Goal: Task Accomplishment & Management: Use online tool/utility

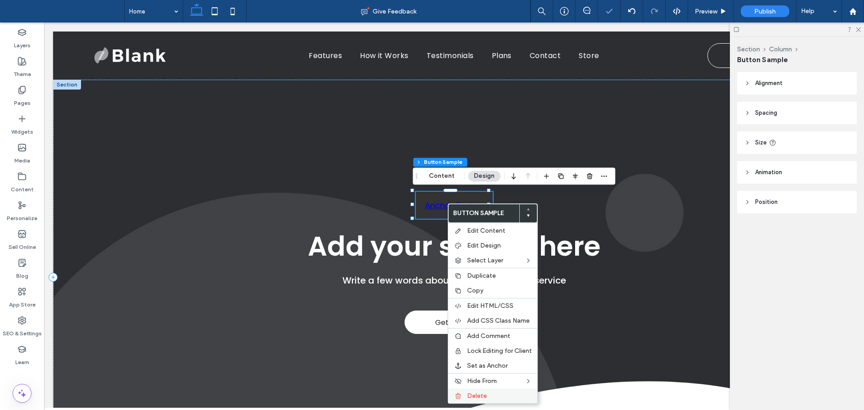
click at [473, 395] on span "Delete" at bounding box center [477, 396] width 20 height 8
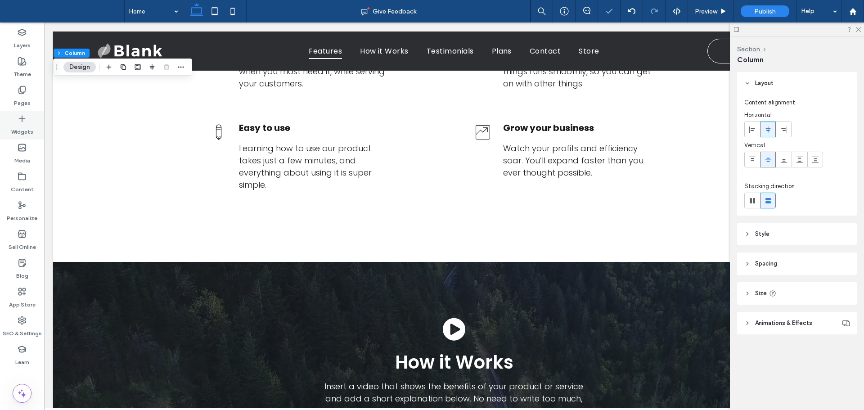
click at [30, 127] on label "Widgets" at bounding box center [22, 129] width 22 height 13
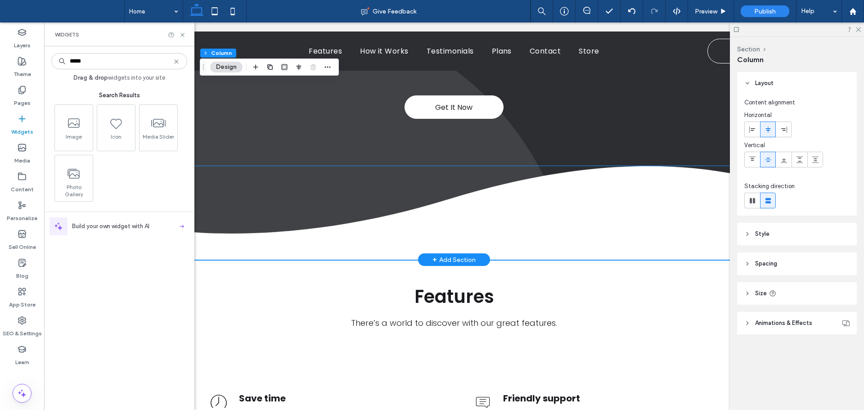
scroll to position [171, 0]
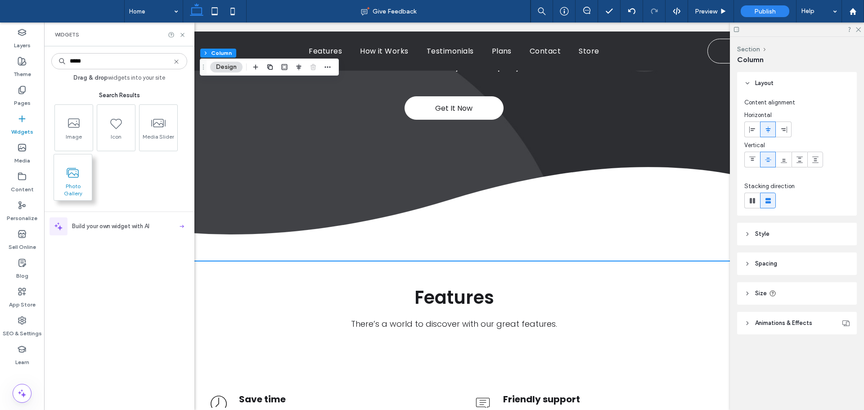
type input "*****"
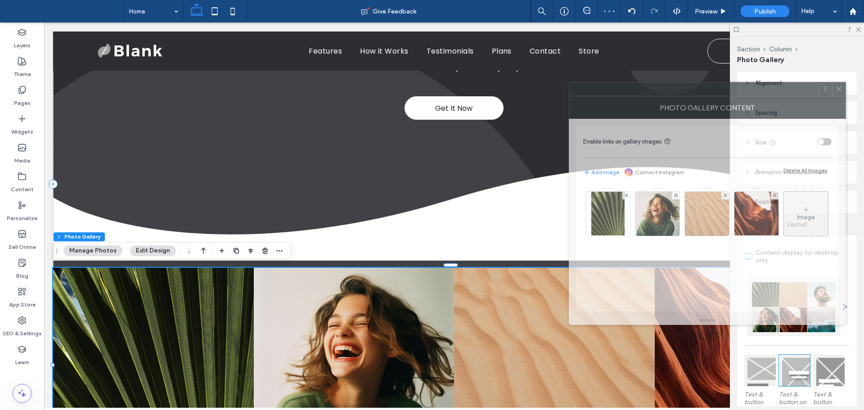
drag, startPoint x: 729, startPoint y: 93, endPoint x: 511, endPoint y: 40, distance: 223.9
click at [570, 82] on div at bounding box center [694, 89] width 249 height 14
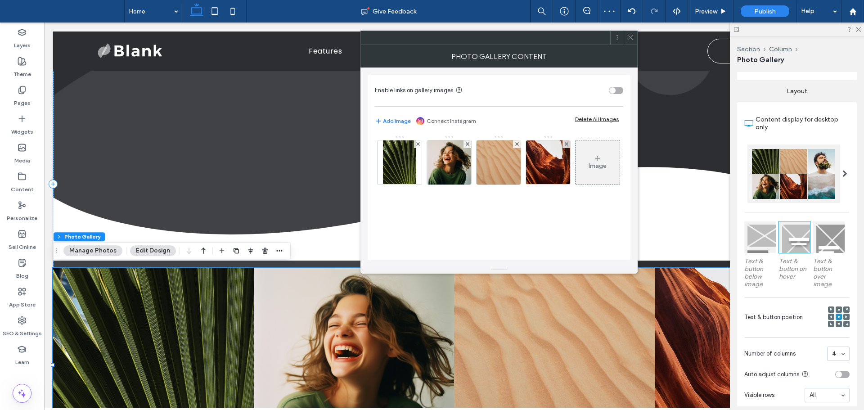
scroll to position [135, 0]
click at [795, 240] on div at bounding box center [795, 236] width 32 height 32
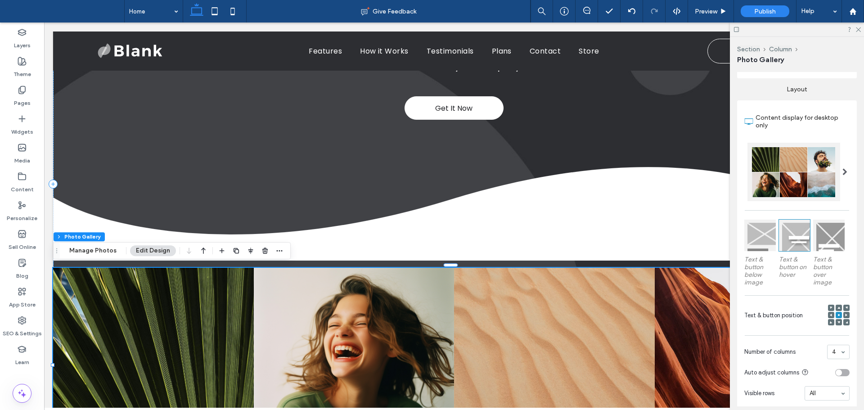
click at [824, 244] on div at bounding box center [830, 236] width 32 height 32
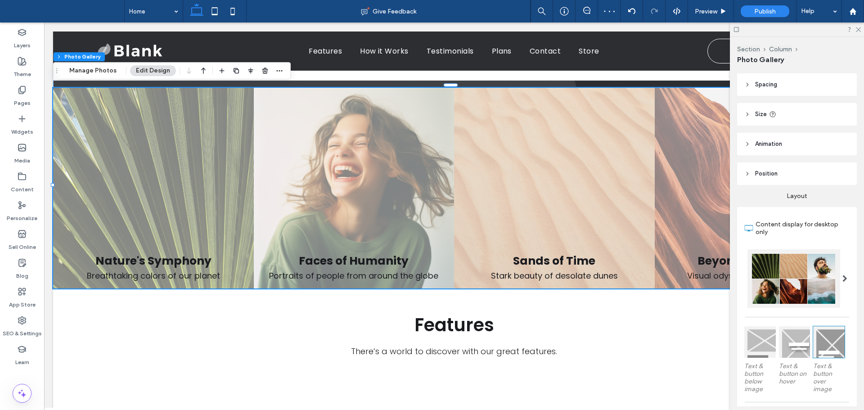
scroll to position [0, 0]
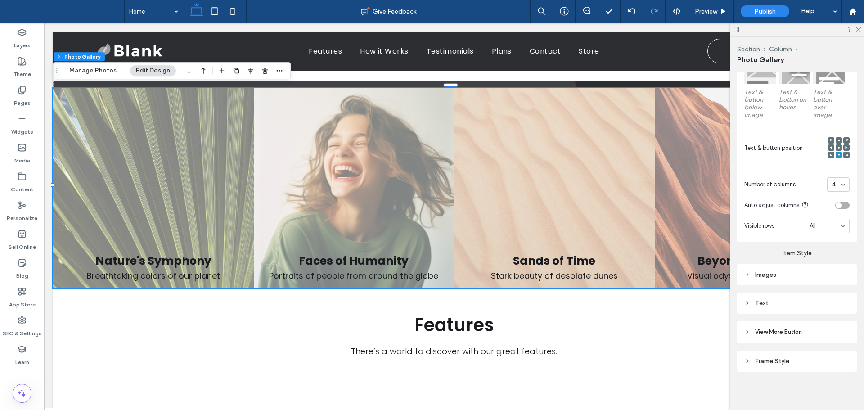
click at [792, 357] on div "Frame Style" at bounding box center [797, 361] width 105 height 8
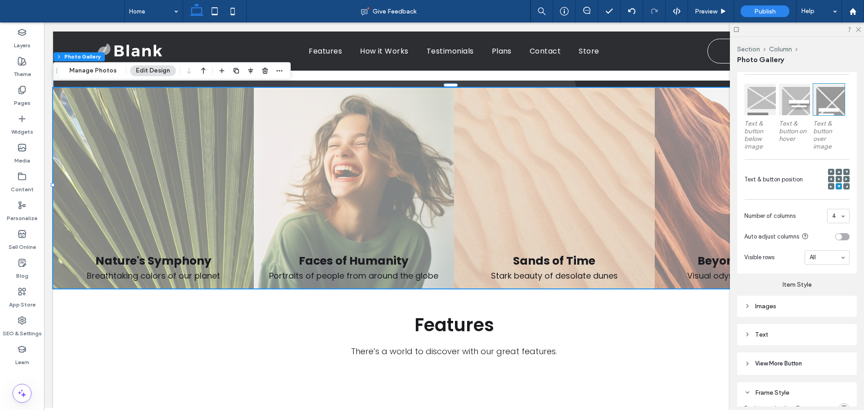
scroll to position [267, 0]
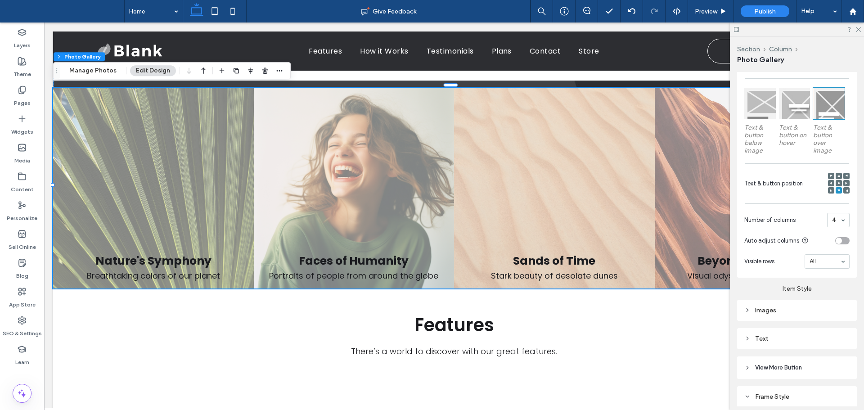
click at [830, 183] on icon at bounding box center [831, 183] width 3 height 3
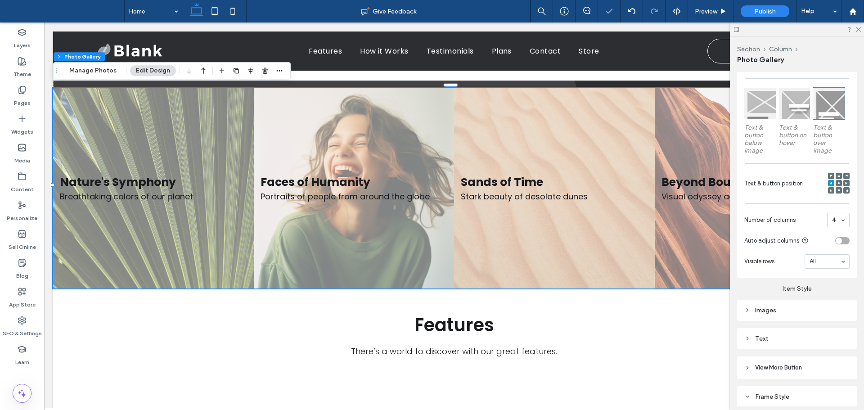
click at [838, 183] on span at bounding box center [839, 183] width 3 height 6
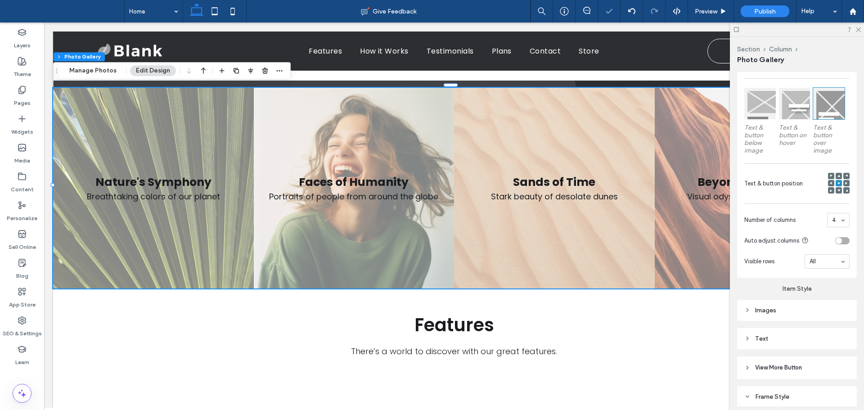
click at [844, 183] on div at bounding box center [847, 183] width 6 height 6
click at [846, 182] on icon at bounding box center [847, 183] width 3 height 3
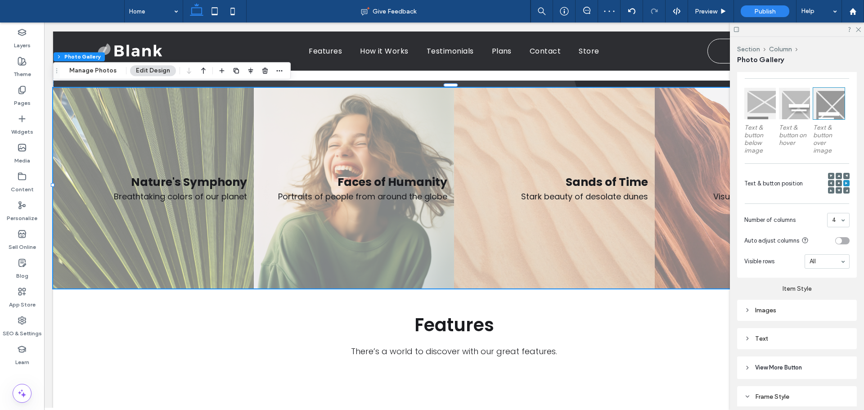
click at [830, 190] on use at bounding box center [831, 190] width 2 height 2
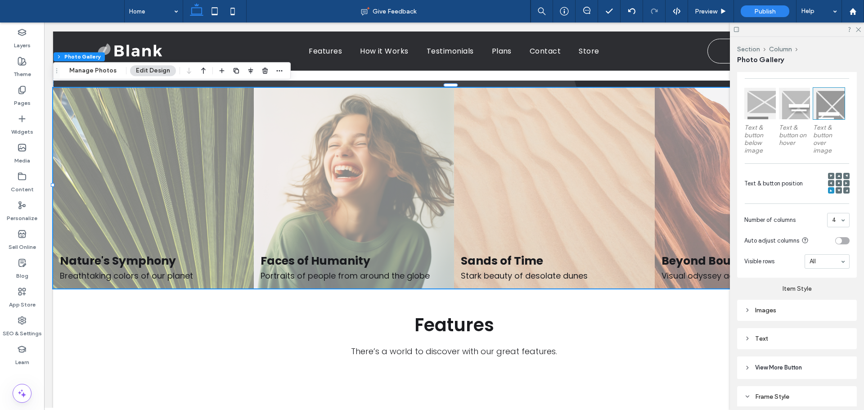
click at [838, 190] on use at bounding box center [839, 191] width 3 height 2
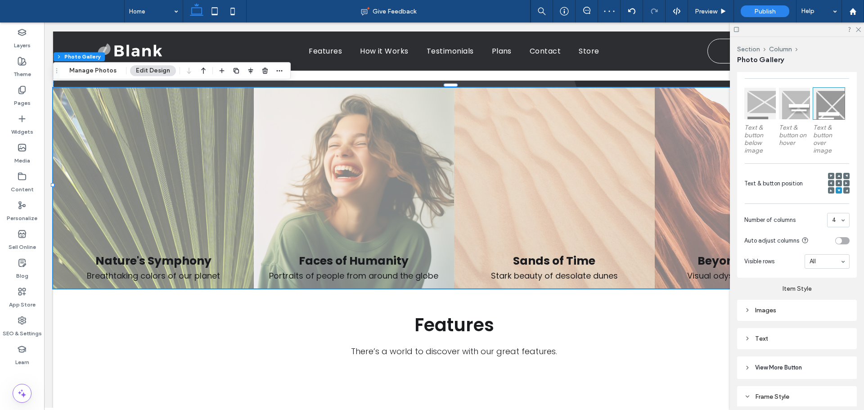
click at [838, 182] on use at bounding box center [839, 183] width 2 height 2
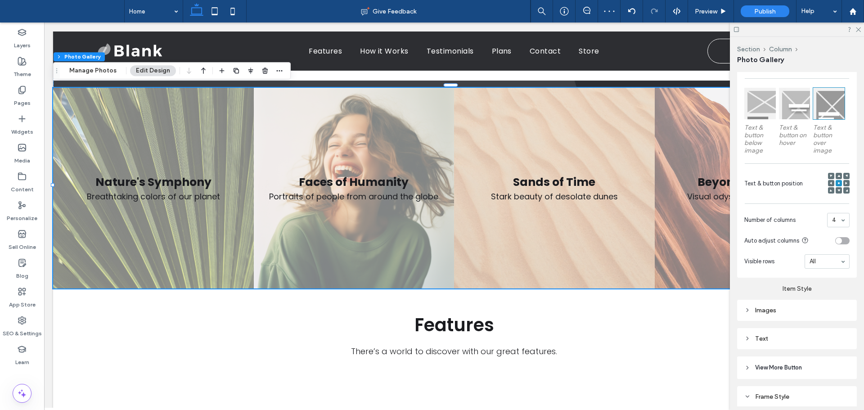
click at [830, 190] on icon at bounding box center [831, 190] width 3 height 3
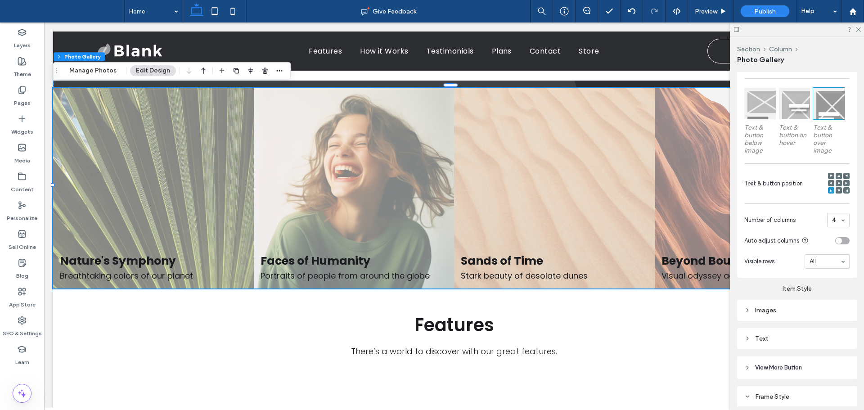
drag, startPoint x: 859, startPoint y: 30, endPoint x: 742, endPoint y: 62, distance: 121.8
click at [858, 29] on icon at bounding box center [858, 29] width 6 height 6
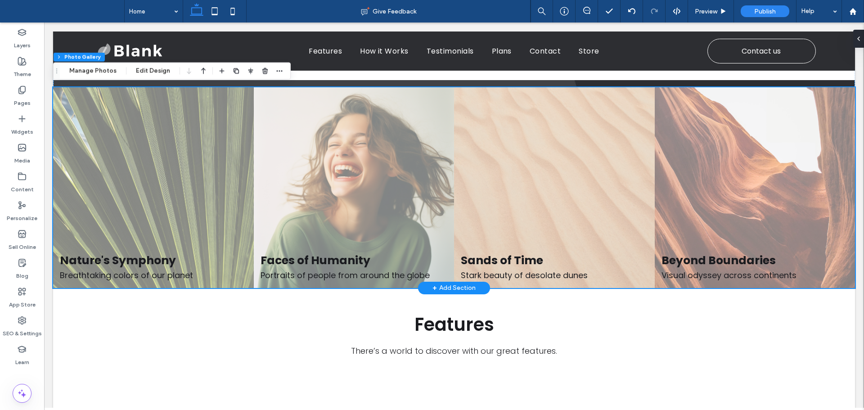
scroll to position [351, 0]
click at [23, 296] on label "App Store" at bounding box center [22, 302] width 27 height 13
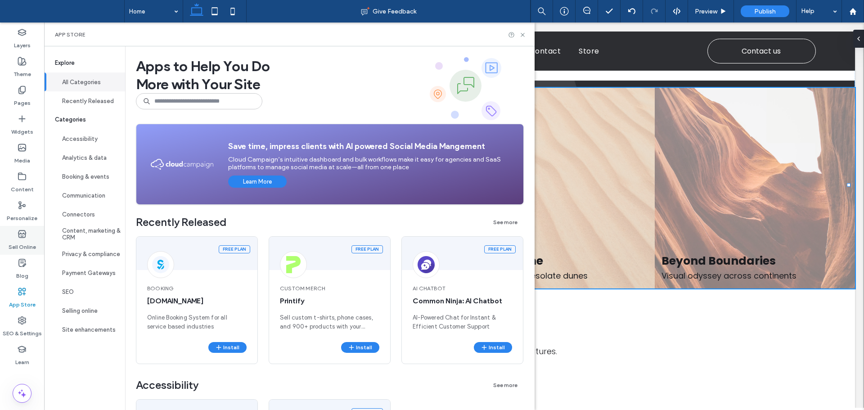
click at [27, 241] on label "Sell Online" at bounding box center [22, 245] width 27 height 13
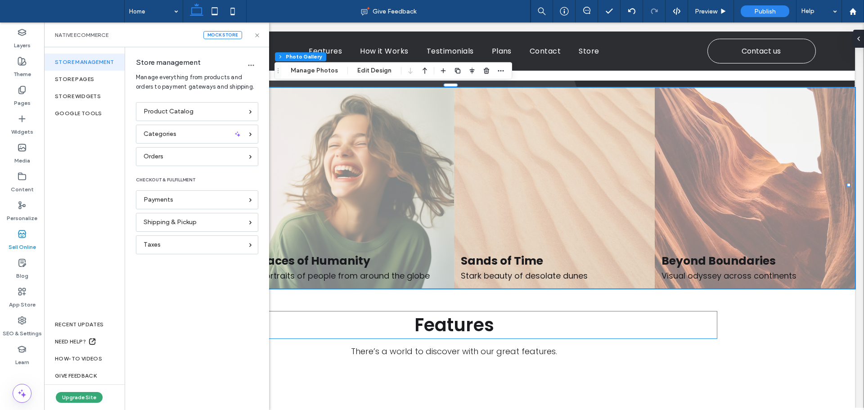
scroll to position [576, 0]
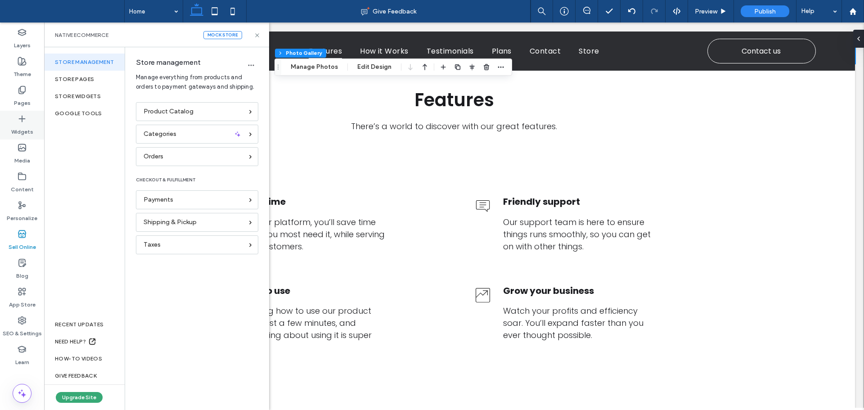
click at [23, 130] on label "Widgets" at bounding box center [22, 129] width 22 height 13
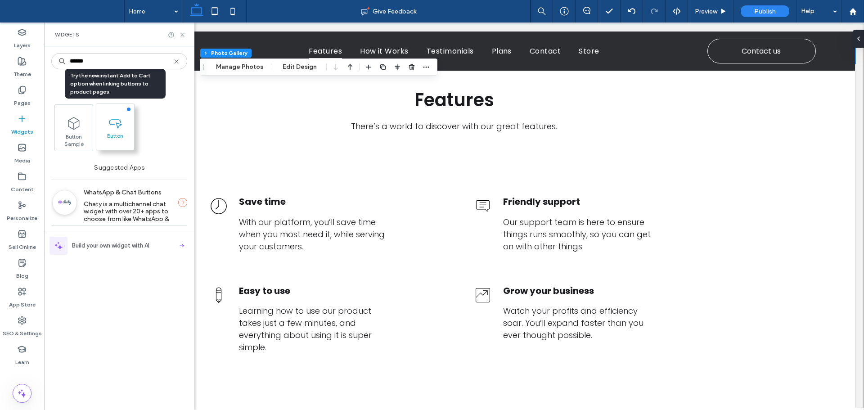
type input "******"
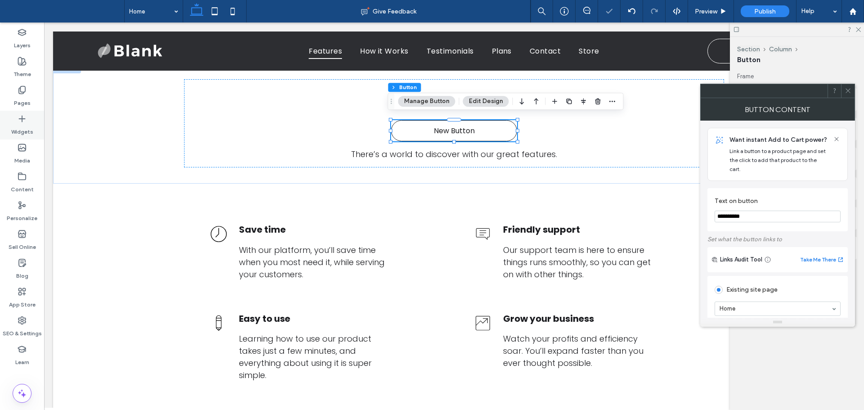
click at [24, 120] on icon at bounding box center [22, 118] width 9 height 9
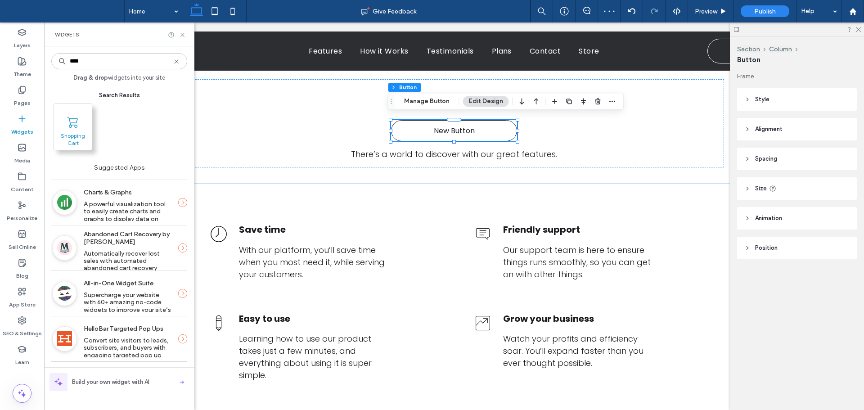
type input "****"
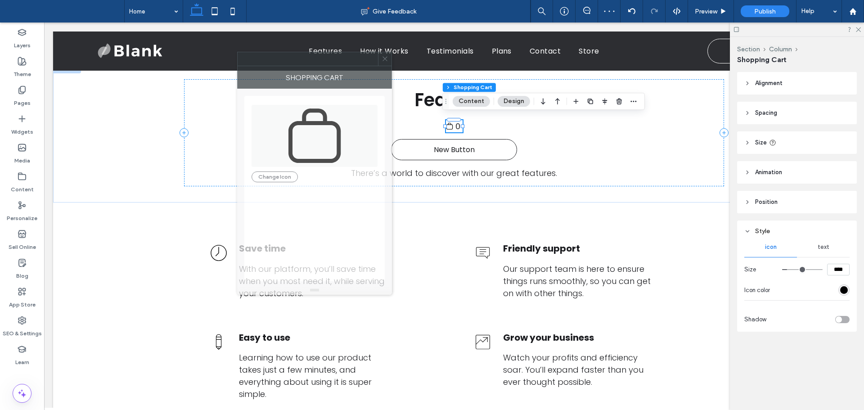
drag, startPoint x: 763, startPoint y: 93, endPoint x: 324, endPoint y: 58, distance: 440.4
click at [324, 58] on div at bounding box center [308, 59] width 140 height 14
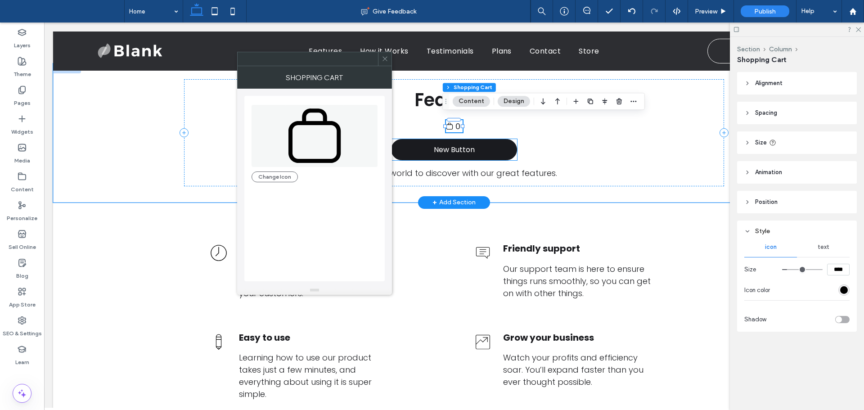
click at [447, 154] on link "New Button" at bounding box center [454, 149] width 126 height 21
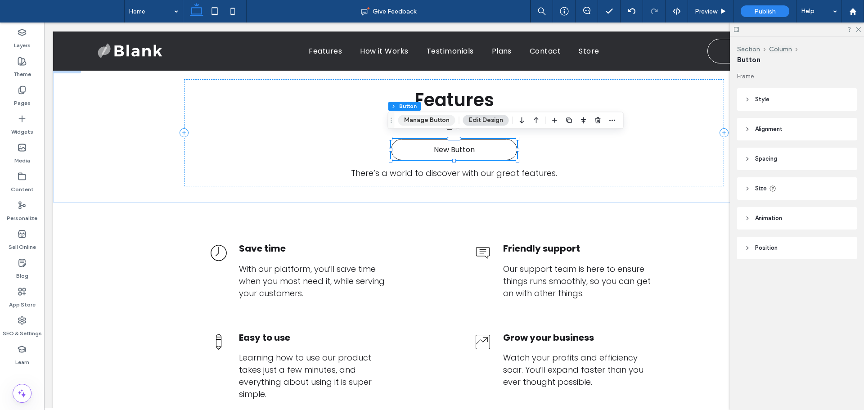
click at [432, 123] on button "Manage Button" at bounding box center [426, 120] width 57 height 11
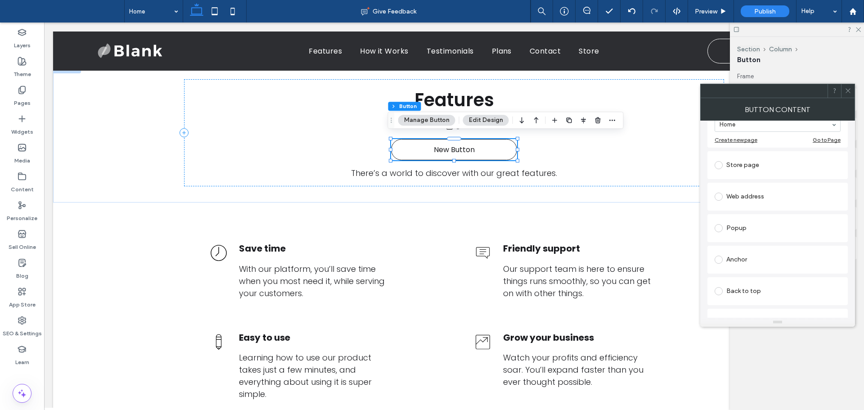
scroll to position [154, 0]
click at [739, 188] on div "Store page" at bounding box center [778, 195] width 126 height 14
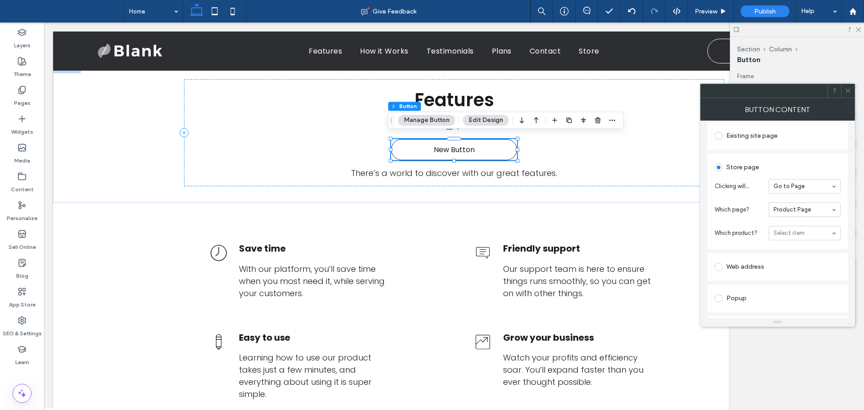
click at [732, 229] on span "Which product?" at bounding box center [740, 233] width 50 height 9
drag, startPoint x: 737, startPoint y: 231, endPoint x: 819, endPoint y: 226, distance: 82.5
click at [750, 231] on section "Which product? Select item" at bounding box center [778, 233] width 126 height 23
click at [747, 225] on section "Which product? Yoga Foam Roller Fitness Ball 75cm Fitness Neoprene Kettlebell P…" at bounding box center [778, 233] width 126 height 23
click at [751, 222] on section "Which product? Select item" at bounding box center [778, 233] width 126 height 23
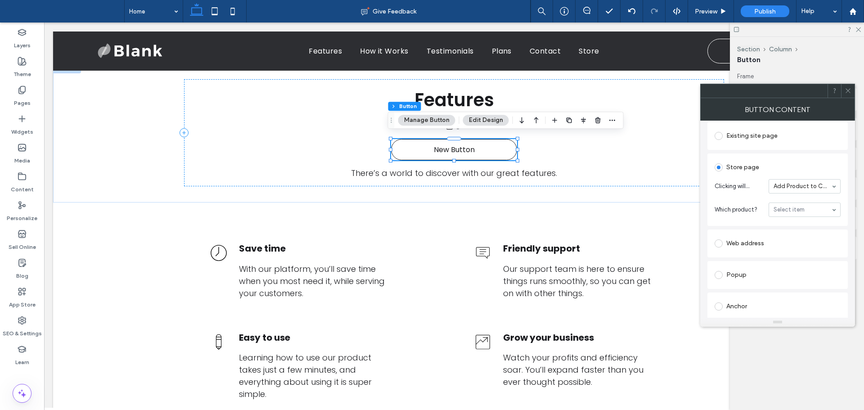
drag, startPoint x: 794, startPoint y: 208, endPoint x: 740, endPoint y: 236, distance: 60.6
click at [736, 236] on div "Web address" at bounding box center [778, 243] width 126 height 14
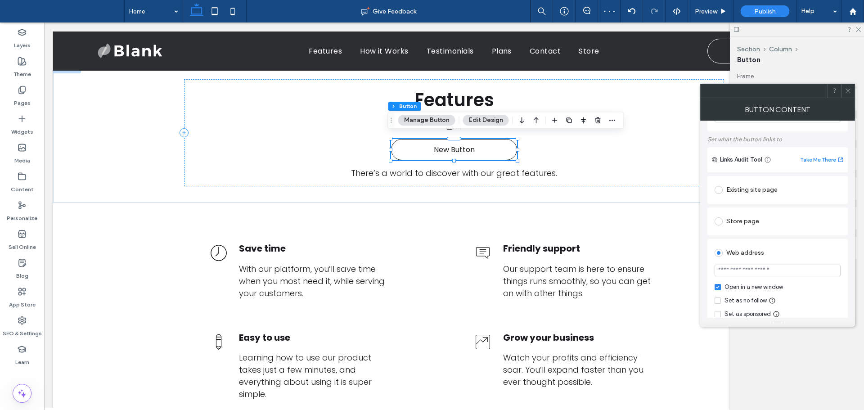
scroll to position [109, 0]
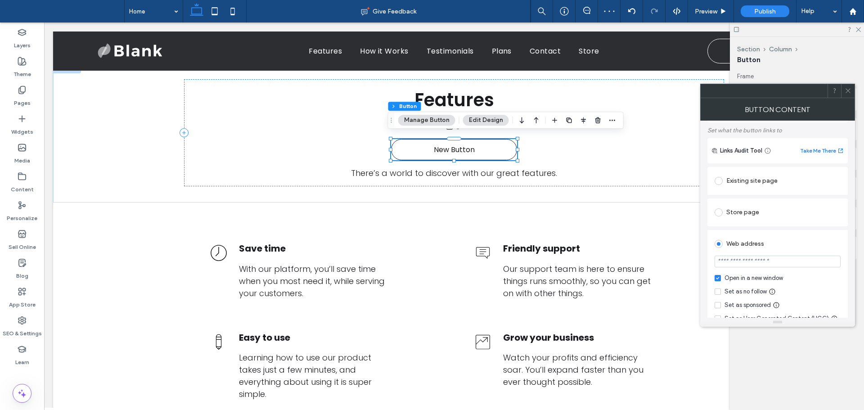
click at [739, 207] on div "Store page" at bounding box center [778, 212] width 126 height 14
drag, startPoint x: 801, startPoint y: 252, endPoint x: 774, endPoint y: 259, distance: 28.0
click at [737, 257] on section "Which product? Select item" at bounding box center [778, 254] width 126 height 23
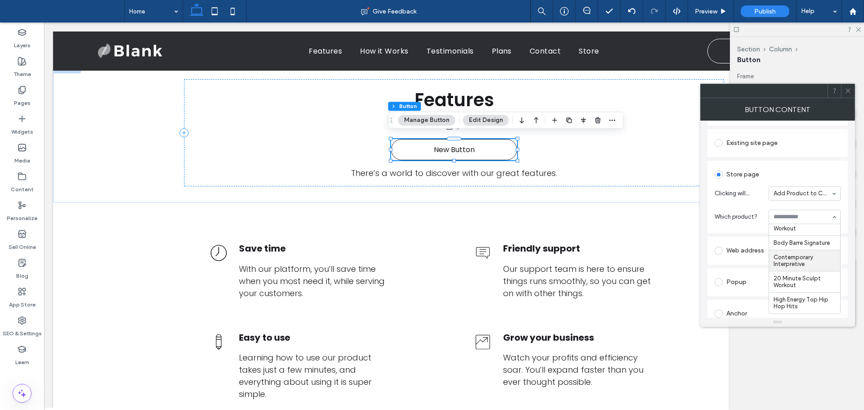
scroll to position [154, 0]
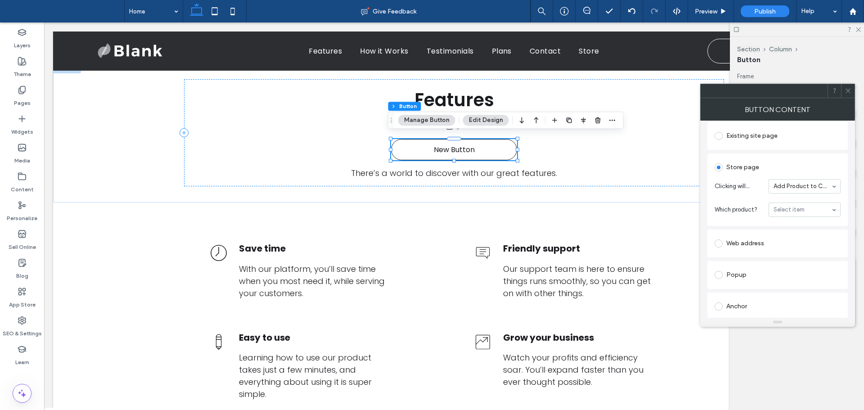
drag, startPoint x: 846, startPoint y: 90, endPoint x: 862, endPoint y: 45, distance: 47.6
click at [847, 90] on icon at bounding box center [848, 90] width 7 height 7
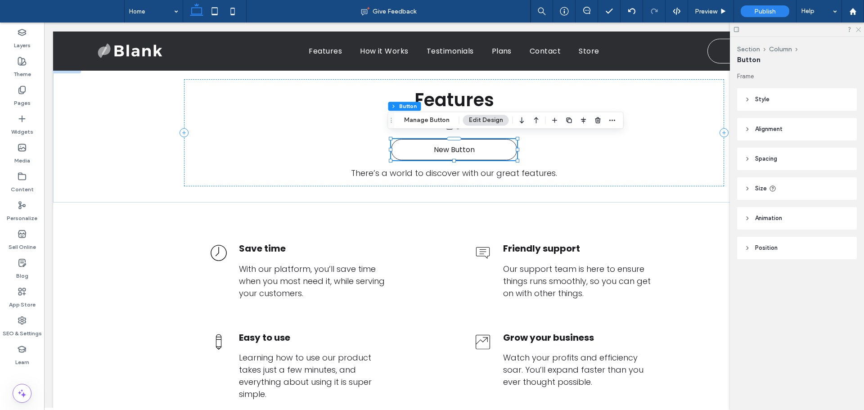
click at [859, 29] on icon at bounding box center [858, 29] width 6 height 6
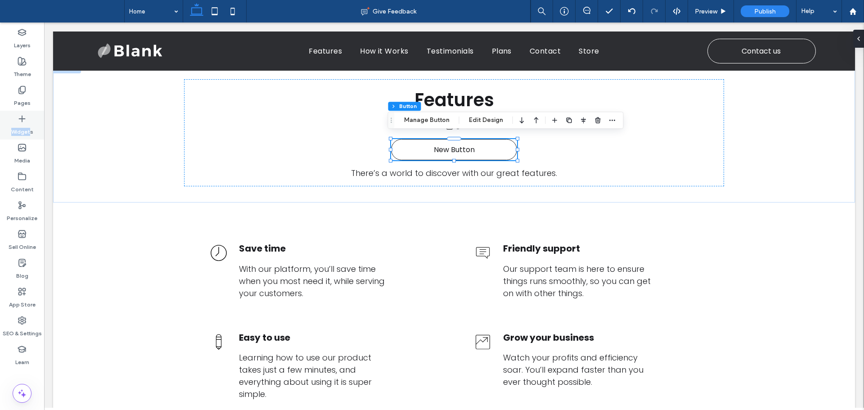
click at [28, 119] on div "Widgets" at bounding box center [22, 125] width 44 height 29
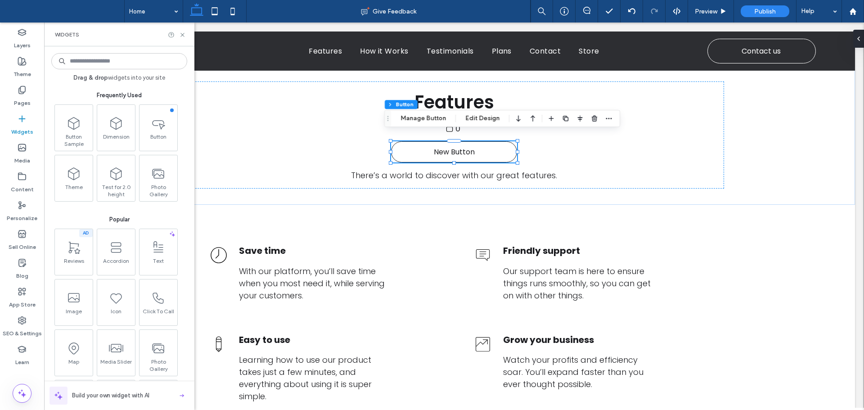
scroll to position [576, 0]
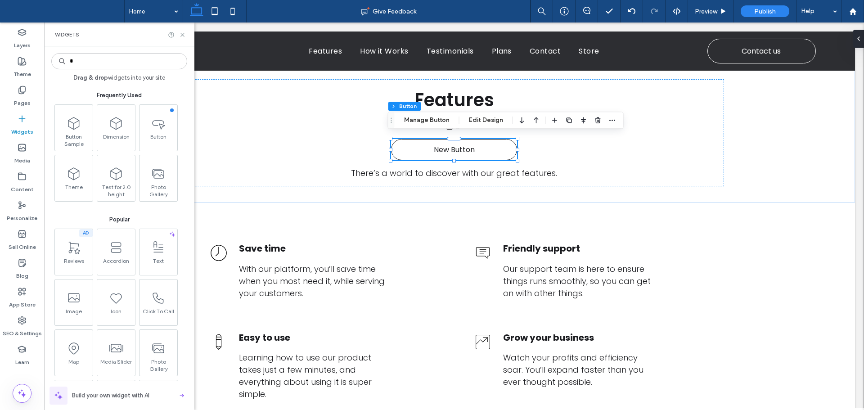
click at [102, 63] on input "*" at bounding box center [119, 61] width 136 height 16
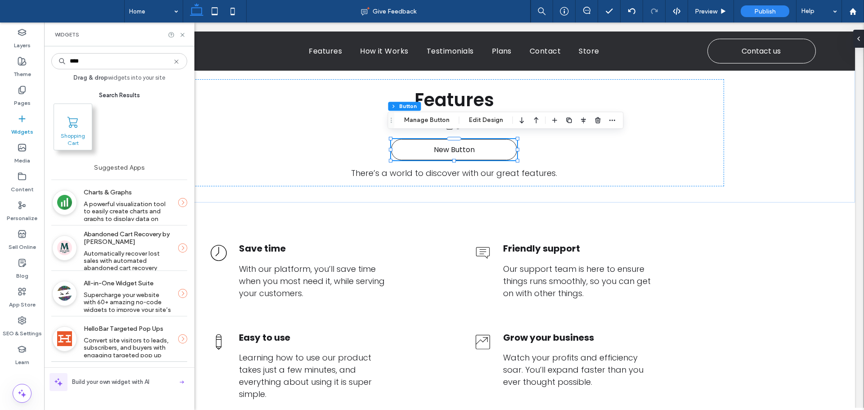
type input "****"
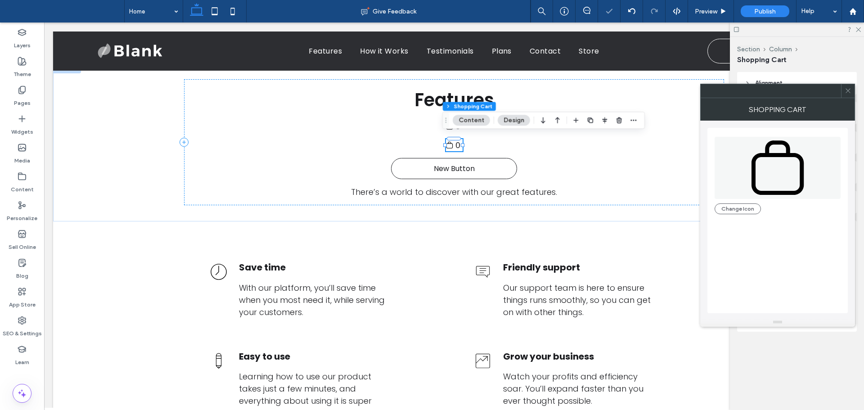
click at [761, 168] on icon at bounding box center [778, 168] width 60 height 62
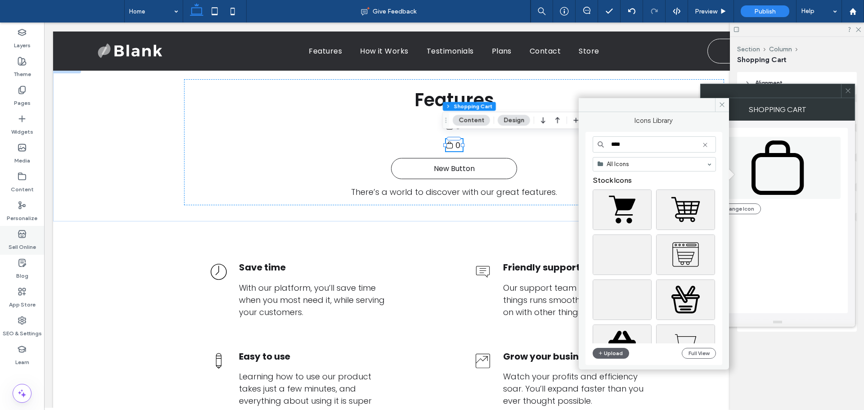
click at [28, 243] on label "Sell Online" at bounding box center [22, 245] width 27 height 13
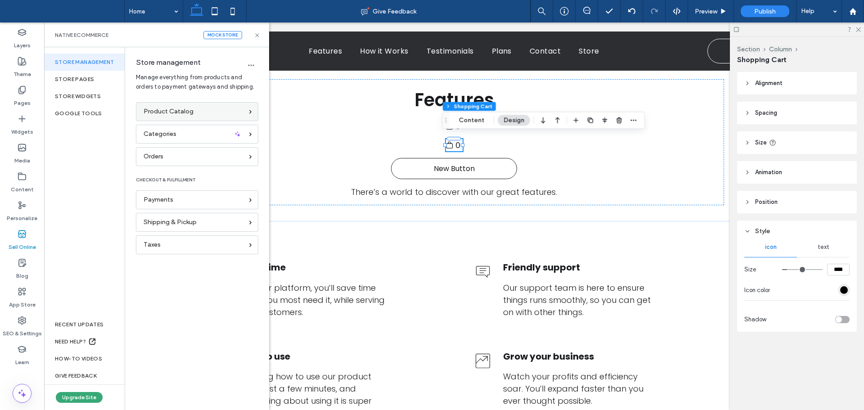
click at [193, 118] on div "Product Catalog" at bounding box center [197, 111] width 122 height 19
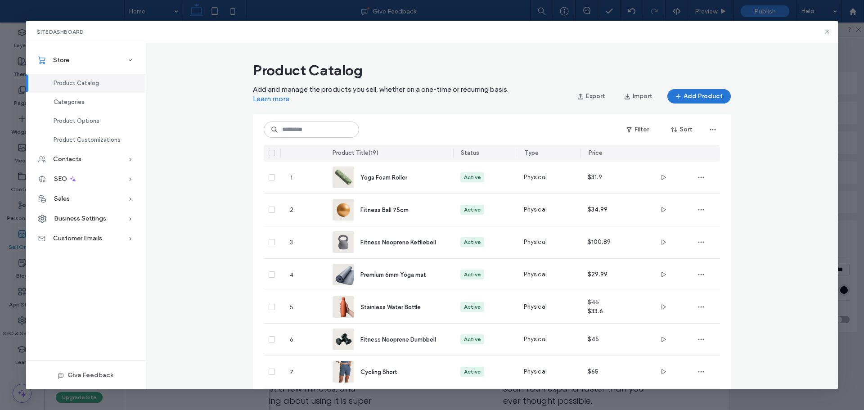
click at [686, 100] on button "Add Product" at bounding box center [699, 96] width 63 height 14
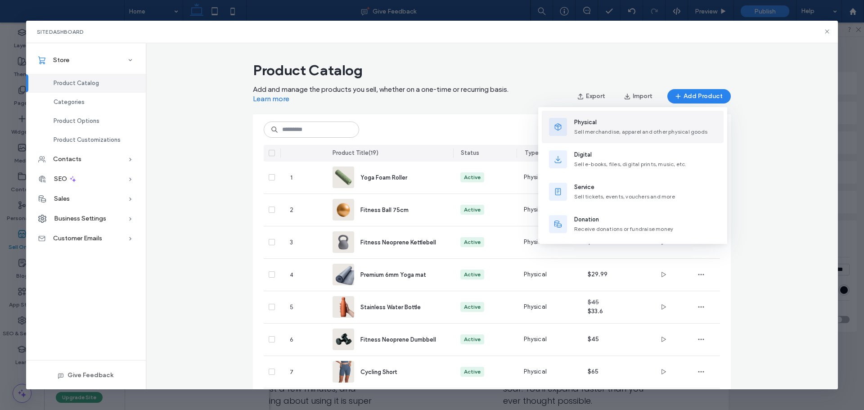
click at [608, 130] on span "Sell merchandise, apparel and other physical goods" at bounding box center [640, 131] width 133 height 7
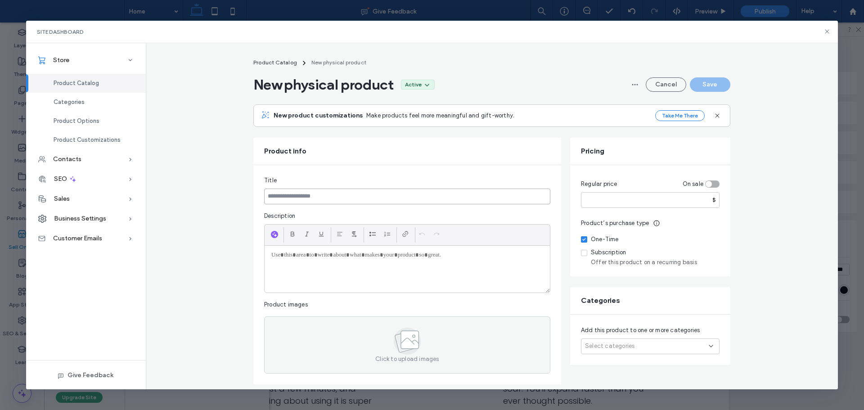
click at [336, 195] on input at bounding box center [407, 197] width 286 height 16
type input "****"
click at [592, 196] on input "number" at bounding box center [650, 200] width 139 height 16
type input "*"
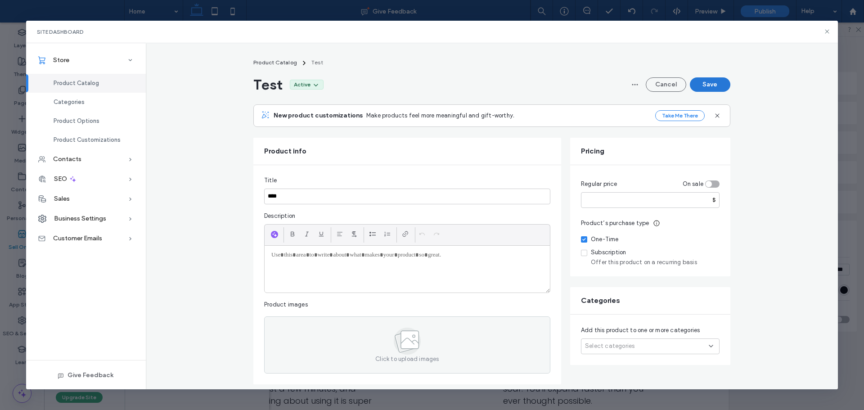
click at [708, 85] on button "Save" at bounding box center [710, 84] width 41 height 14
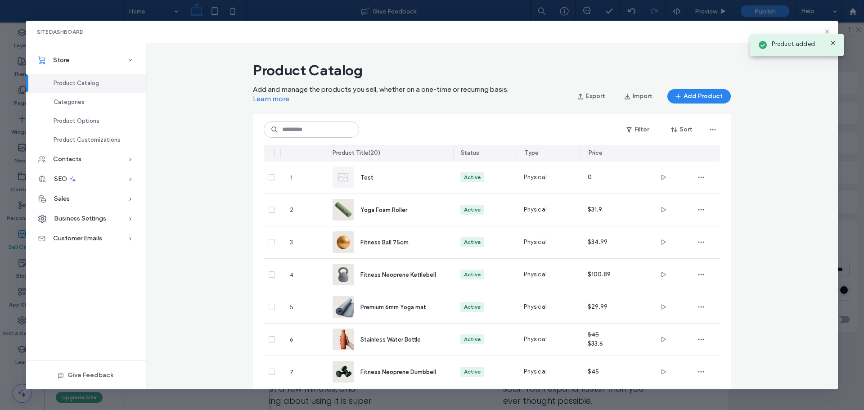
drag, startPoint x: 828, startPoint y: 31, endPoint x: 829, endPoint y: 37, distance: 6.4
click at [827, 31] on div "Product added" at bounding box center [797, 42] width 98 height 31
click at [833, 45] on icon at bounding box center [833, 43] width 7 height 7
click at [826, 31] on icon at bounding box center [827, 31] width 7 height 7
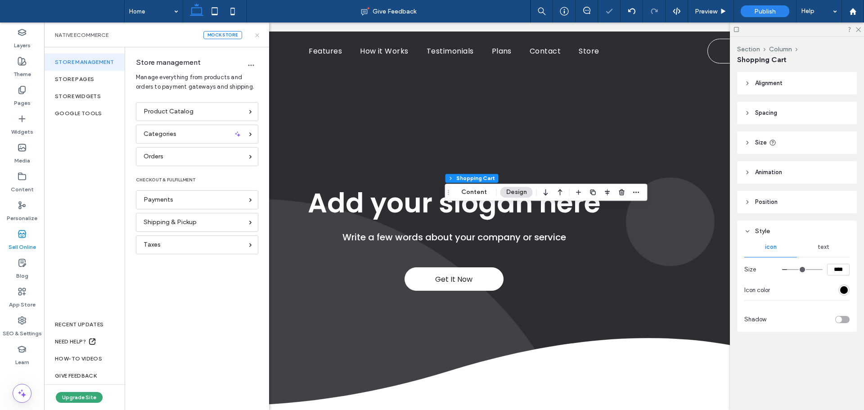
scroll to position [499, 0]
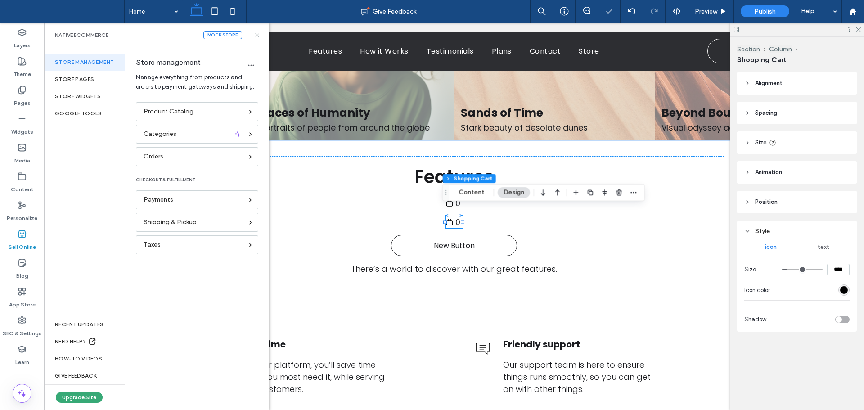
click at [259, 37] on use at bounding box center [257, 35] width 4 height 4
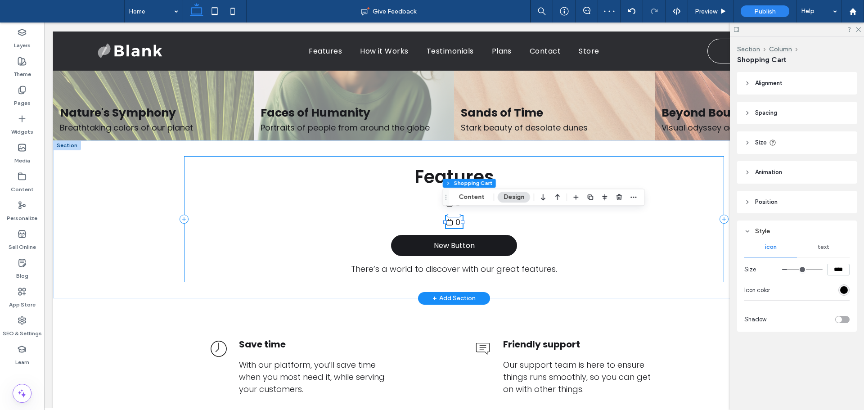
click at [463, 248] on link "New Button" at bounding box center [454, 245] width 126 height 21
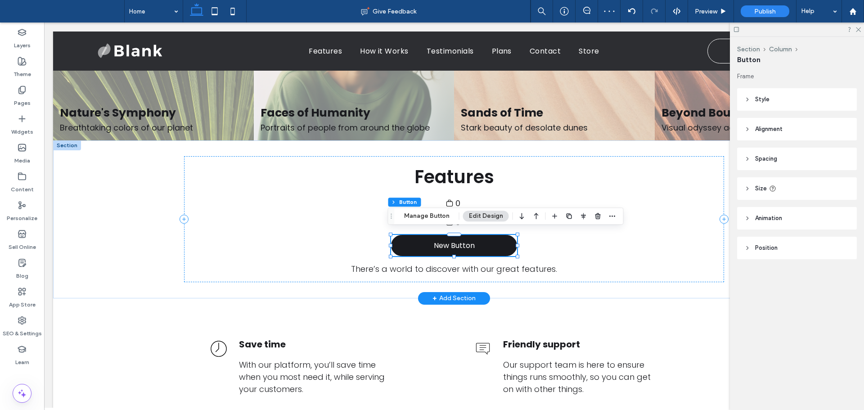
type input "**"
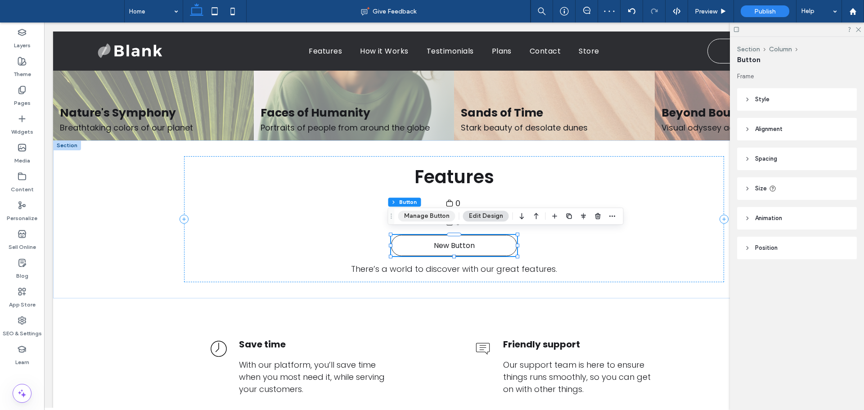
click at [434, 217] on button "Manage Button" at bounding box center [426, 216] width 57 height 11
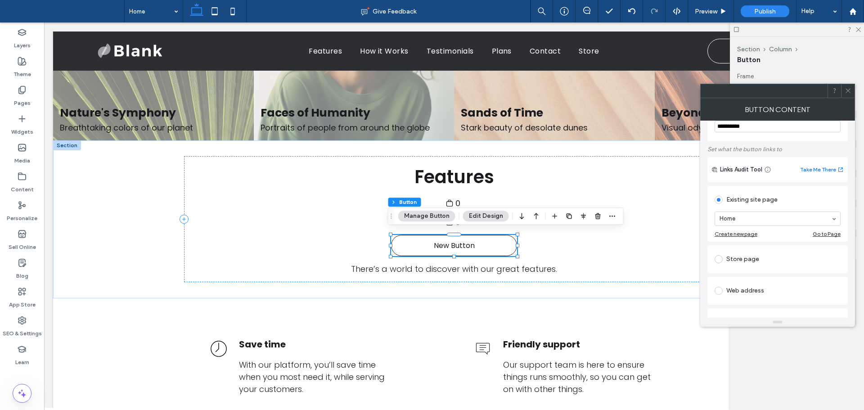
click at [749, 252] on div "Store page" at bounding box center [778, 259] width 126 height 14
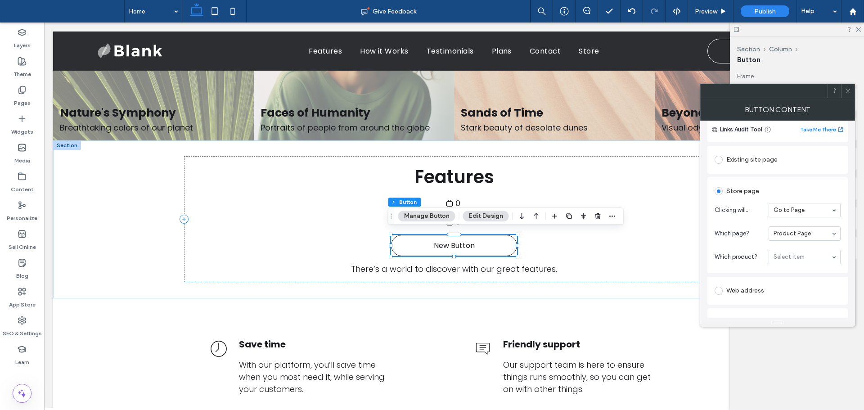
scroll to position [135, 0]
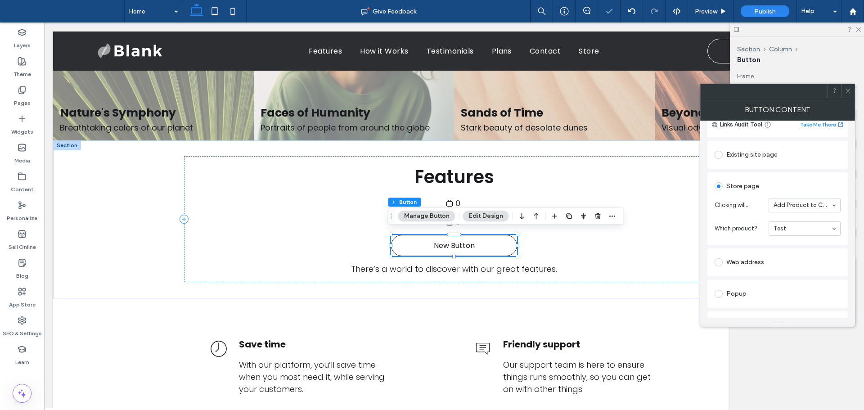
click at [783, 238] on div "Existing site page Home Create new page Go to Page Store page Clicking will... …" at bounding box center [778, 318] width 140 height 358
click at [26, 243] on label "Sell Online" at bounding box center [22, 245] width 27 height 13
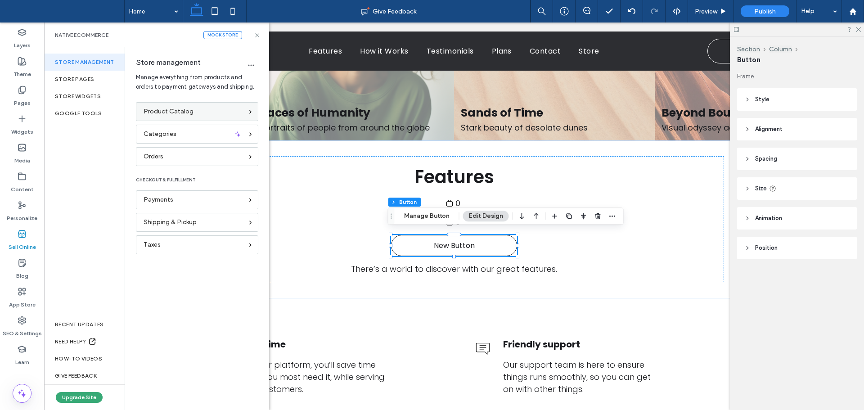
click at [179, 104] on div "Product Catalog" at bounding box center [197, 111] width 122 height 19
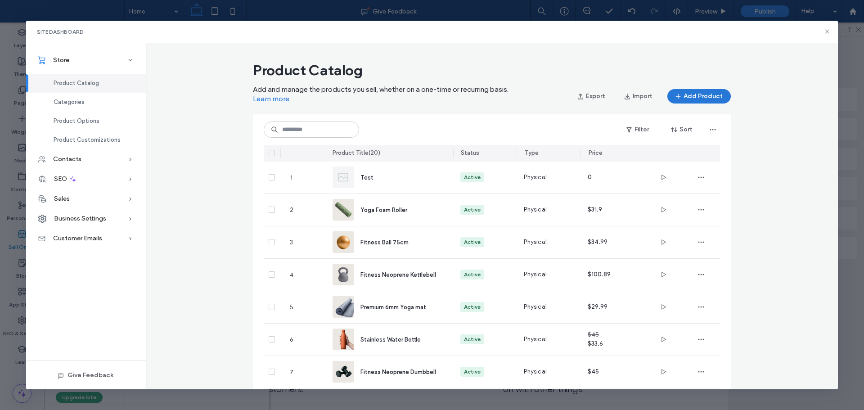
click at [678, 101] on span "button" at bounding box center [679, 97] width 9 height 14
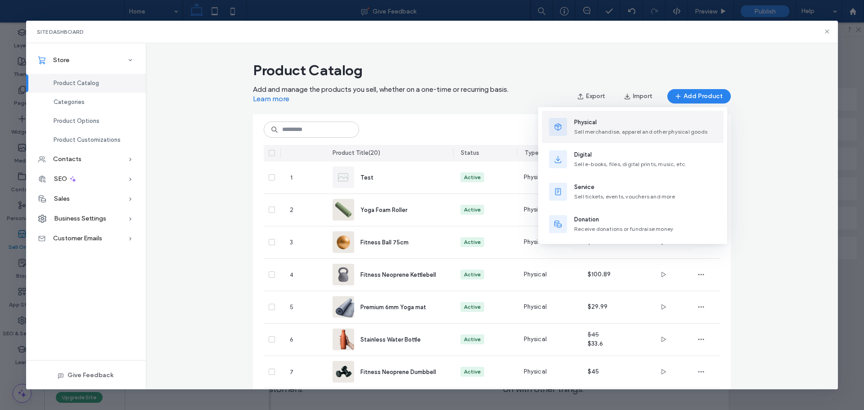
click at [631, 128] on span "Sell merchandise, apparel and other physical goods" at bounding box center [640, 131] width 133 height 7
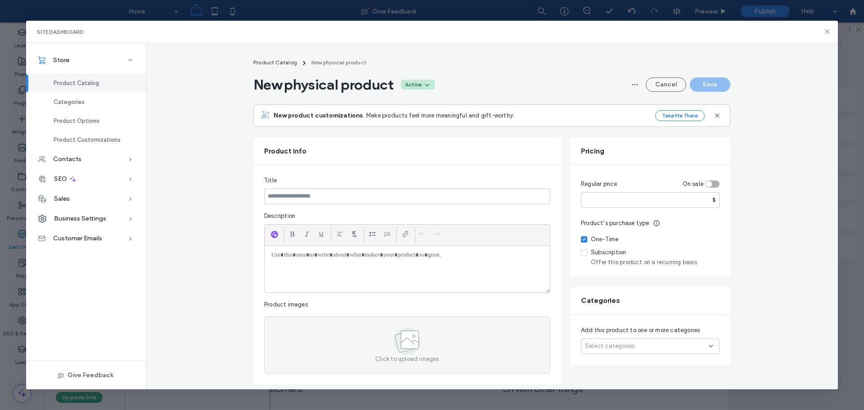
click at [419, 88] on div "Active" at bounding box center [418, 85] width 34 height 10
click at [828, 30] on icon at bounding box center [827, 31] width 7 height 7
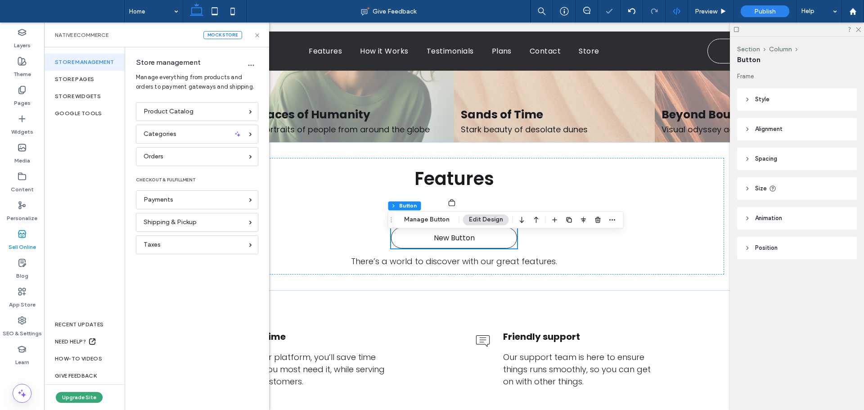
scroll to position [529, 0]
